Goal: Task Accomplishment & Management: Manage account settings

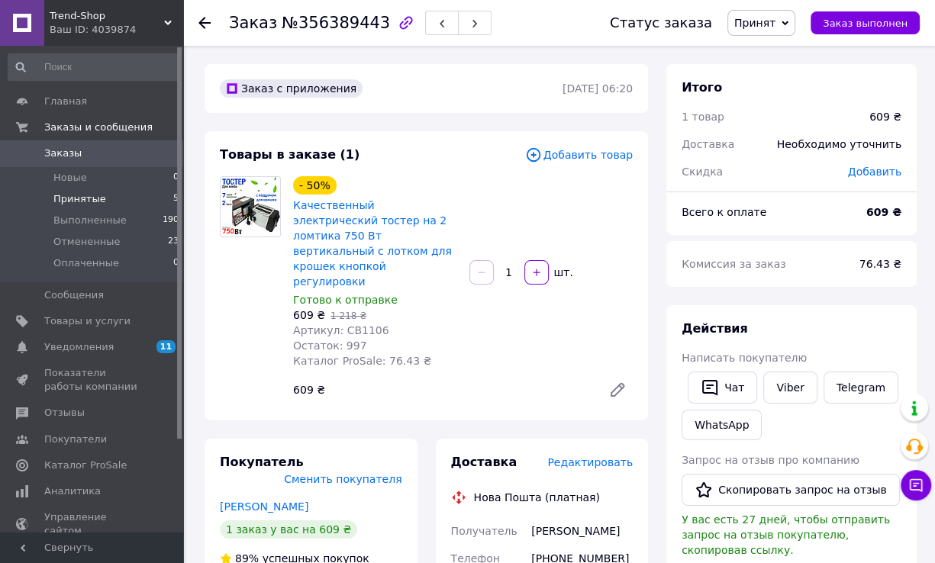
click at [124, 199] on li "Принятые 5" at bounding box center [94, 198] width 188 height 21
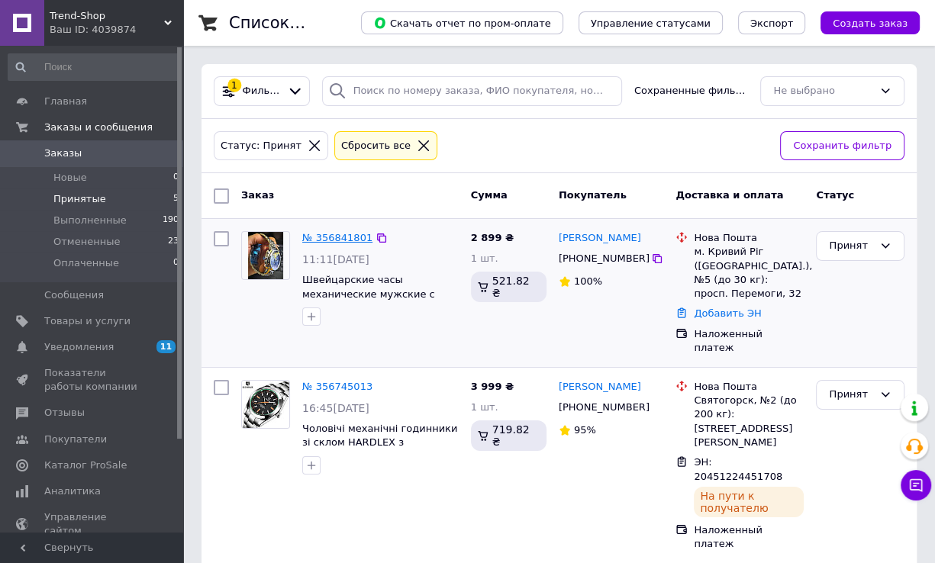
click at [331, 242] on link "№ 356841801" at bounding box center [337, 237] width 70 height 11
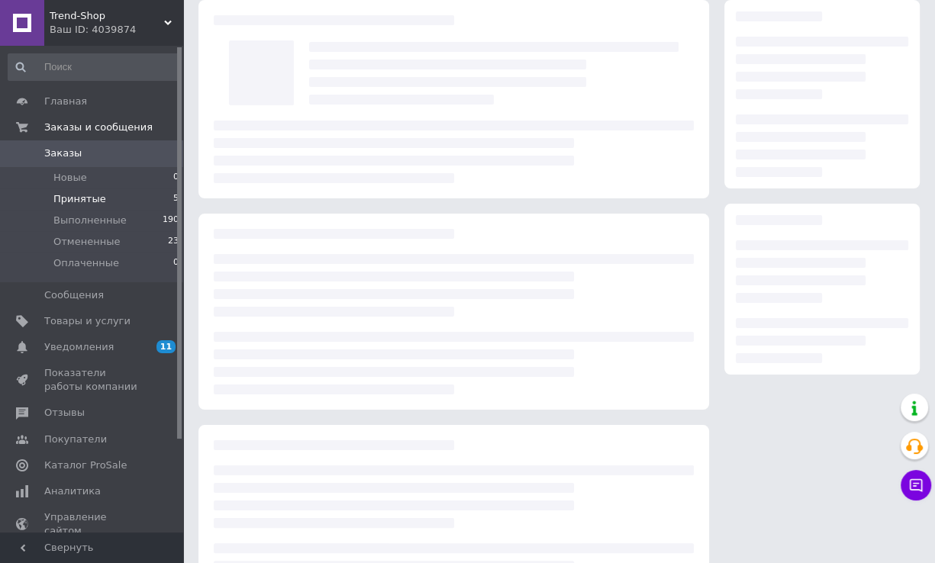
scroll to position [134, 0]
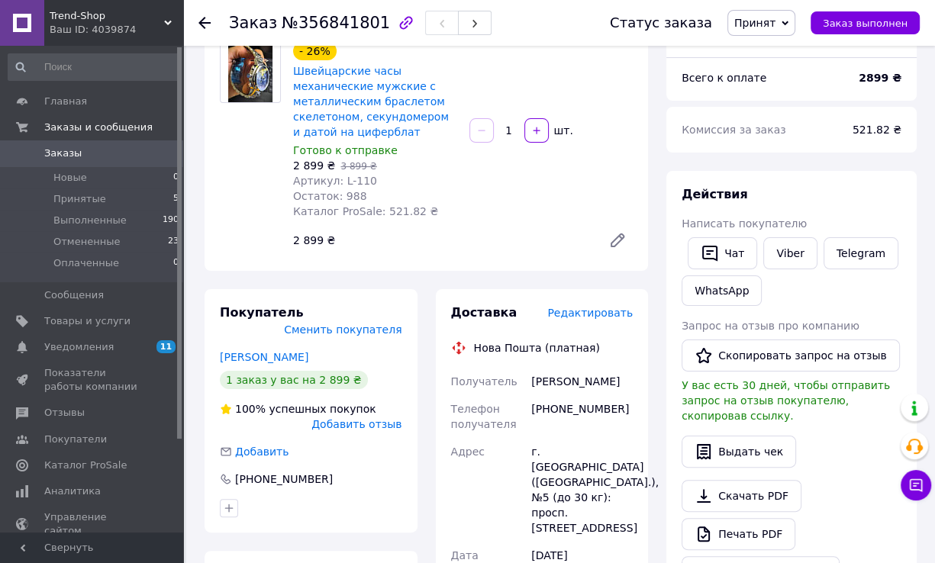
click at [229, 217] on div at bounding box center [250, 149] width 73 height 214
click at [204, 266] on div "Товары в заказе (1) Добавить товар - 26% Швейцарские часы механические мужские …" at bounding box center [425, 134] width 443 height 274
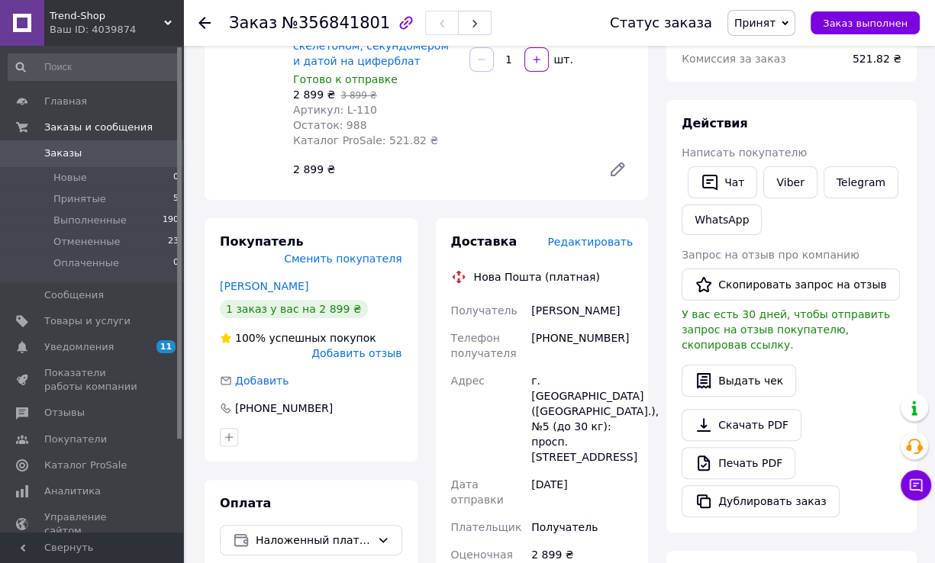
scroll to position [287, 0]
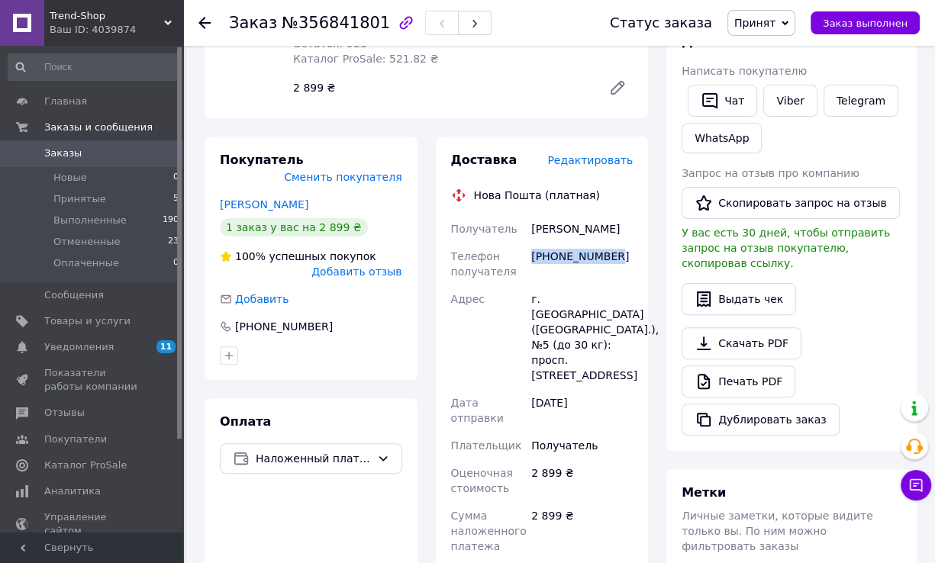
drag, startPoint x: 531, startPoint y: 258, endPoint x: 612, endPoint y: 254, distance: 81.0
click at [613, 254] on div "[PHONE_NUMBER]" at bounding box center [582, 264] width 108 height 43
copy div "[PHONE_NUMBER]"
click at [222, 140] on div "Покупатель Сменить покупателя [PERSON_NAME] 1 заказ у вас на 2 899 ₴ 100% успеш…" at bounding box center [310, 258] width 213 height 243
drag, startPoint x: 528, startPoint y: 228, endPoint x: 619, endPoint y: 233, distance: 91.7
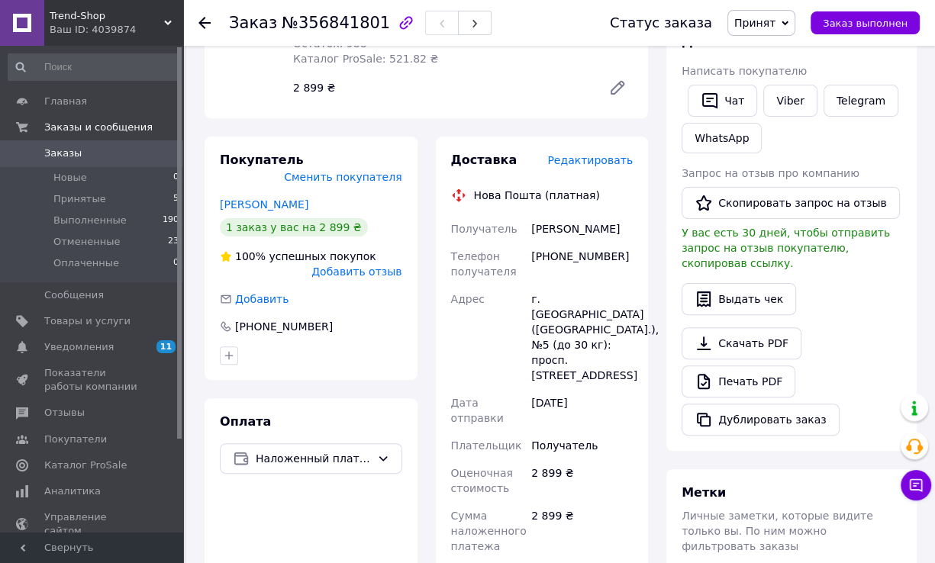
click at [619, 233] on div "Получатель [PERSON_NAME] Телефон получателя [PHONE_NUMBER] Адрес г. [GEOGRAPHIC…" at bounding box center [542, 453] width 188 height 476
copy div "Получатель [PERSON_NAME]"
drag, startPoint x: 218, startPoint y: 254, endPoint x: 234, endPoint y: 262, distance: 18.1
click at [218, 254] on div "Покупатель Сменить покупателя [PERSON_NAME] 1 заказ у вас на 2 899 ₴ 100% успеш…" at bounding box center [310, 258] width 213 height 243
drag, startPoint x: 540, startPoint y: 296, endPoint x: 600, endPoint y: 295, distance: 60.3
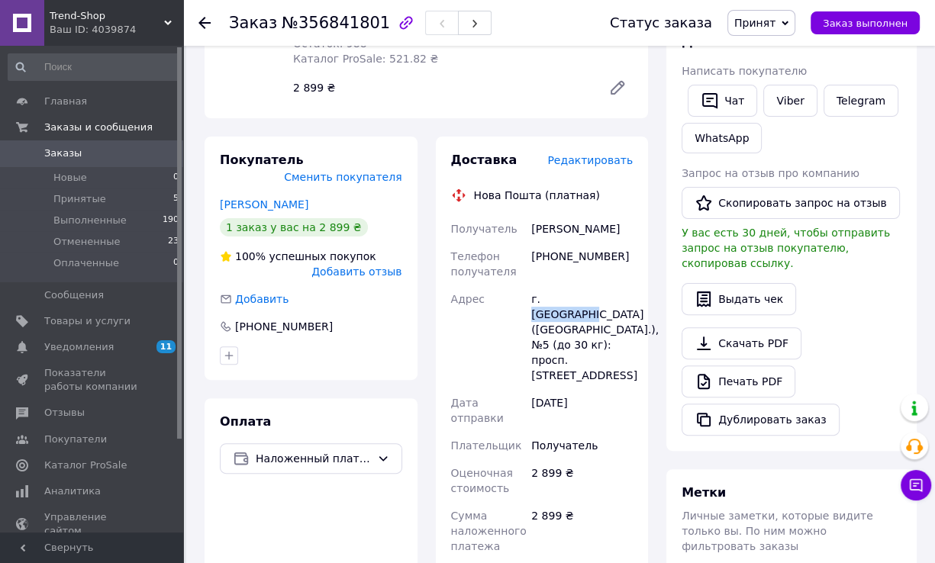
click at [600, 295] on div "г. [GEOGRAPHIC_DATA] ([GEOGRAPHIC_DATA].), №5 (до 30 кг): просп. [STREET_ADDRES…" at bounding box center [582, 337] width 108 height 104
copy div "Кривой Рог"
click at [204, 135] on div "Заказ с приложения [DATE] 11:11 Товары в заказе (1) Добавить товар - 26% Швейца…" at bounding box center [426, 388] width 462 height 1222
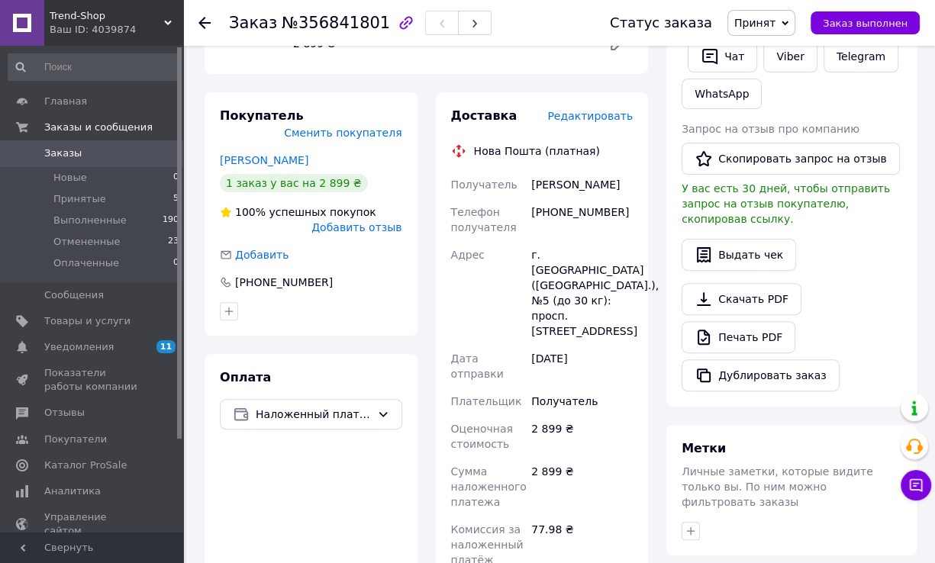
scroll to position [668, 0]
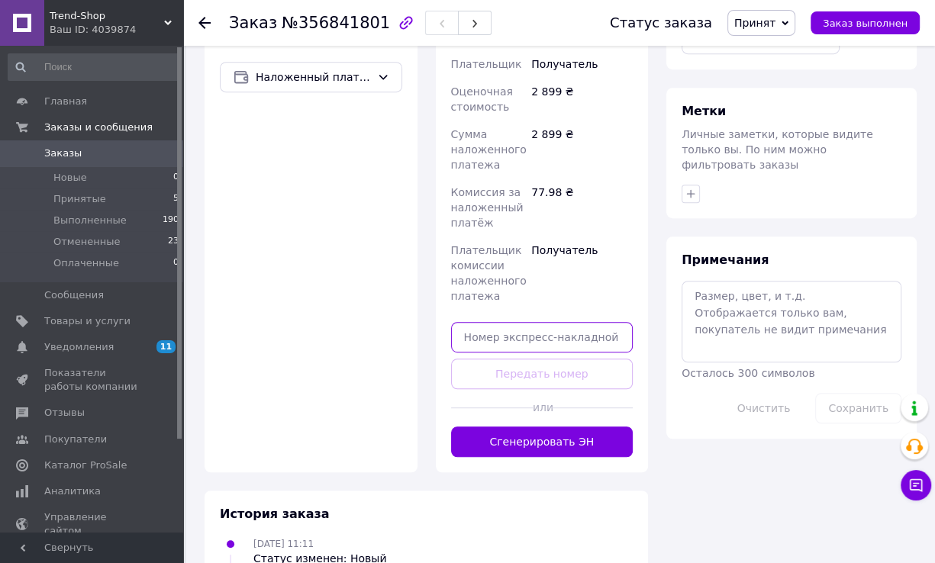
click at [535, 322] on input "text" at bounding box center [542, 337] width 182 height 31
paste input "20451225230551"
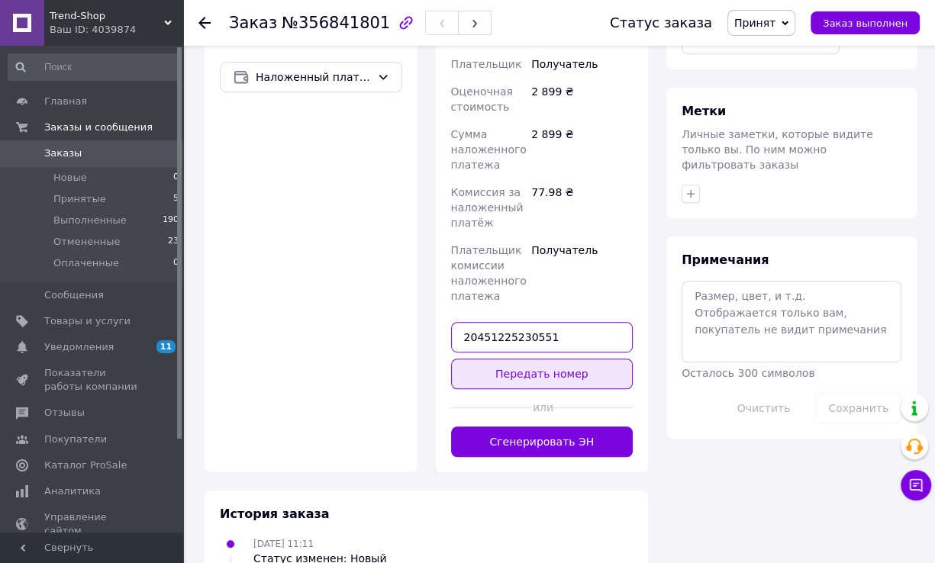
type input "20451225230551"
click at [539, 359] on button "Передать номер" at bounding box center [542, 374] width 182 height 31
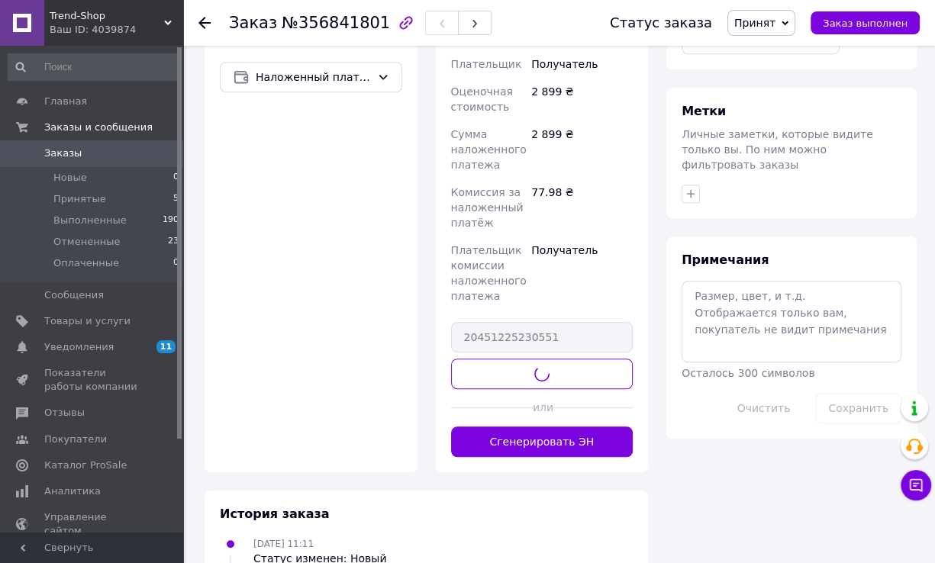
scroll to position [529, 0]
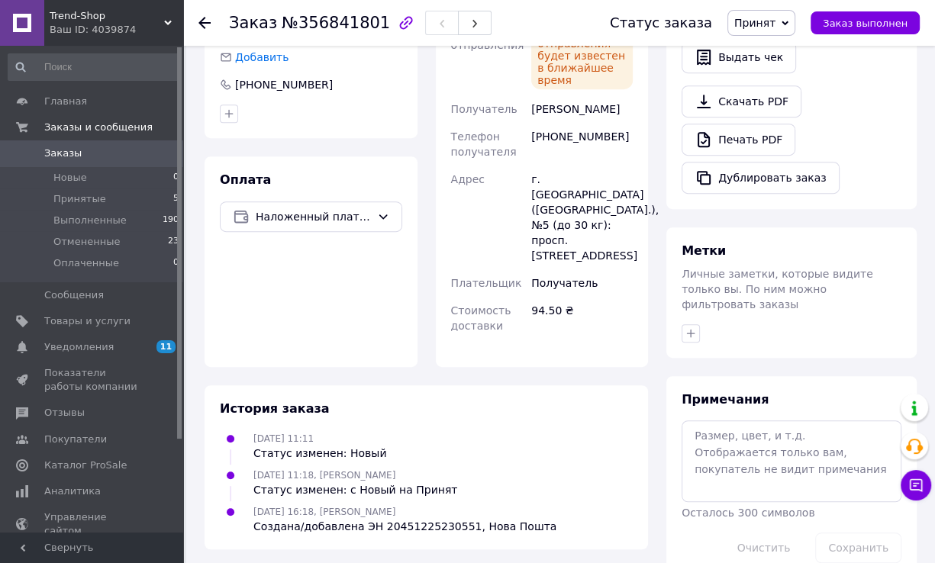
click at [224, 261] on div "Оплата Наложенный платеж" at bounding box center [310, 261] width 213 height 211
click at [130, 199] on li "Принятые 5" at bounding box center [94, 198] width 188 height 21
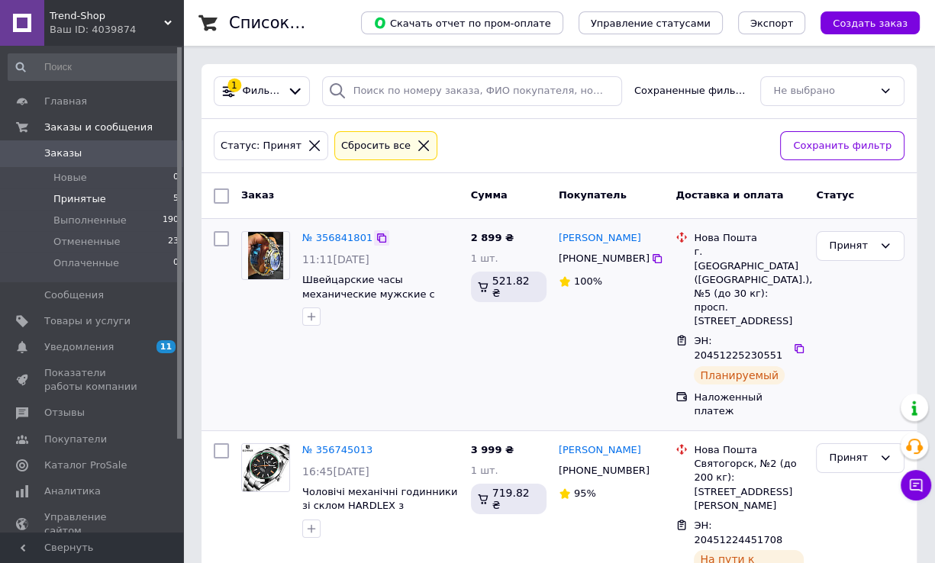
click at [375, 236] on icon at bounding box center [381, 238] width 12 height 12
click at [423, 336] on div "№ 356841801 11:11[DATE] Швейцарские часы механические мужские с металлическим б…" at bounding box center [350, 324] width 230 height 199
